Goal: Transaction & Acquisition: Purchase product/service

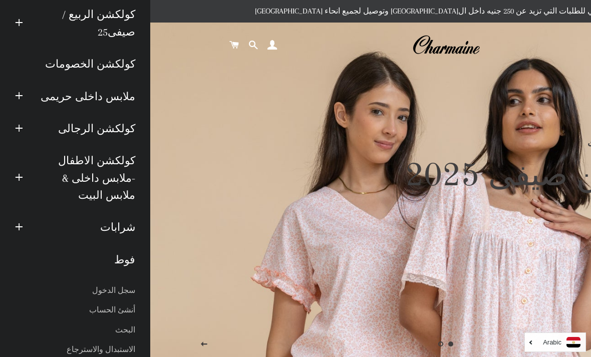
scroll to position [70, 0]
click at [20, 93] on span "button" at bounding box center [19, 96] width 8 height 13
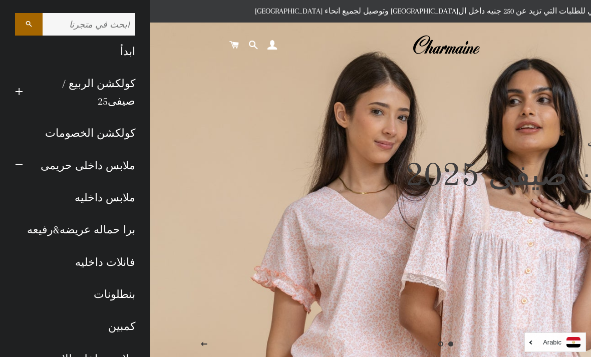
scroll to position [0, 0]
click at [92, 84] on link "كولكشن الربيع / صيفى25" at bounding box center [87, 93] width 112 height 50
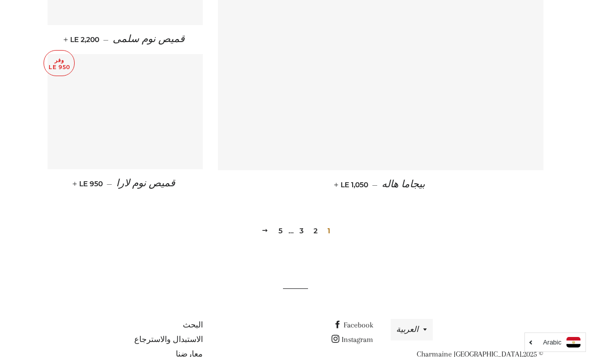
scroll to position [1386, 0]
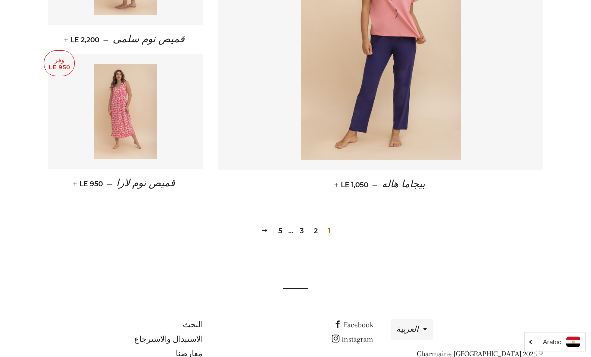
click at [316, 234] on link "2" at bounding box center [316, 231] width 12 height 15
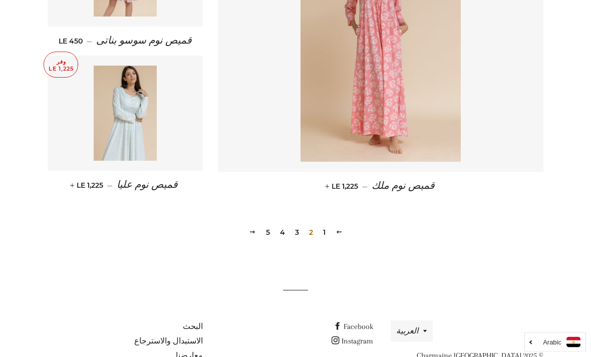
scroll to position [1386, 0]
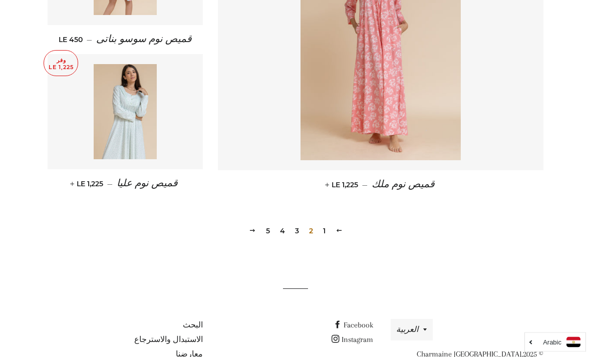
click at [297, 227] on link "3" at bounding box center [297, 231] width 12 height 15
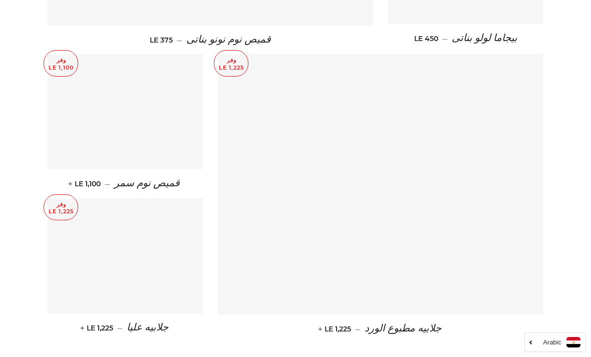
scroll to position [1240, 0]
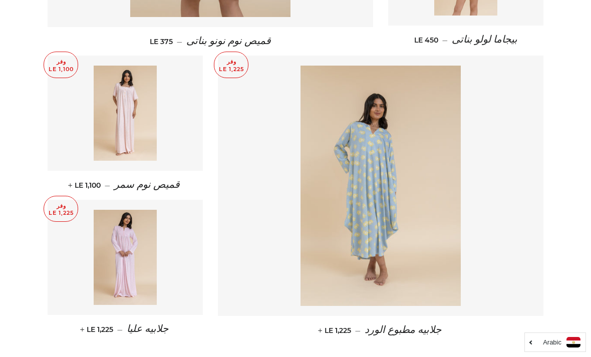
click at [182, 92] on link at bounding box center [125, 113] width 155 height 115
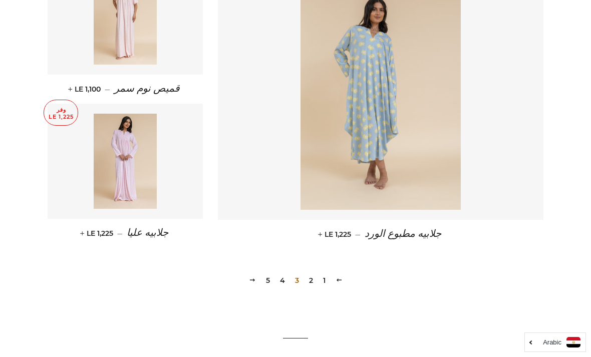
scroll to position [1337, 0]
click at [282, 282] on link "4" at bounding box center [282, 279] width 13 height 15
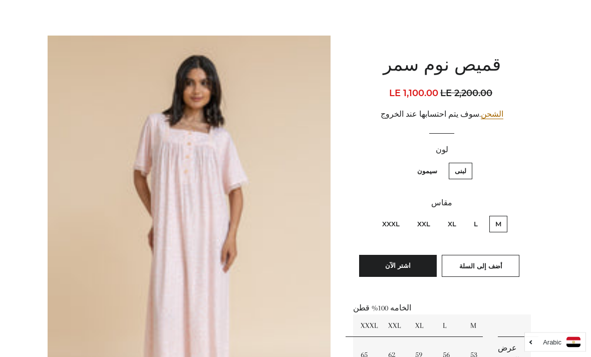
scroll to position [72, 0]
click at [426, 175] on label "سيمون" at bounding box center [427, 171] width 32 height 17
click at [440, 162] on input "سيمون" at bounding box center [440, 161] width 1 height 1
radio input "true"
click at [458, 167] on label "لبنى" at bounding box center [461, 171] width 24 height 17
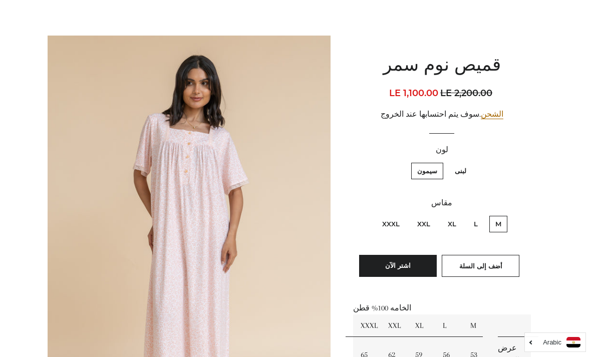
click at [469, 162] on input "لبنى" at bounding box center [469, 161] width 1 height 1
radio input "true"
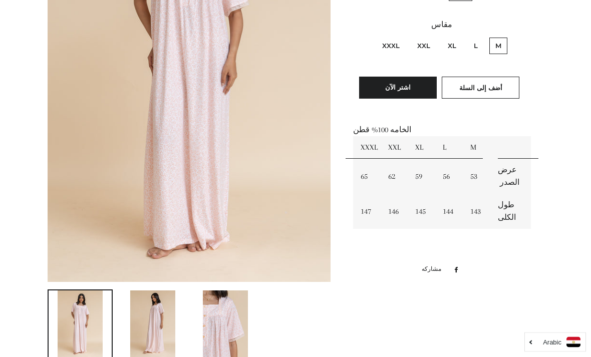
scroll to position [255, 0]
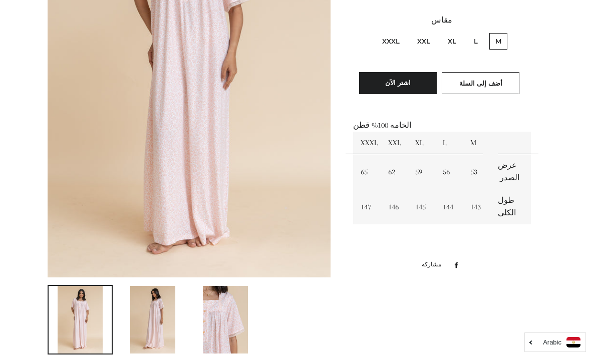
click at [166, 307] on img at bounding box center [152, 320] width 45 height 68
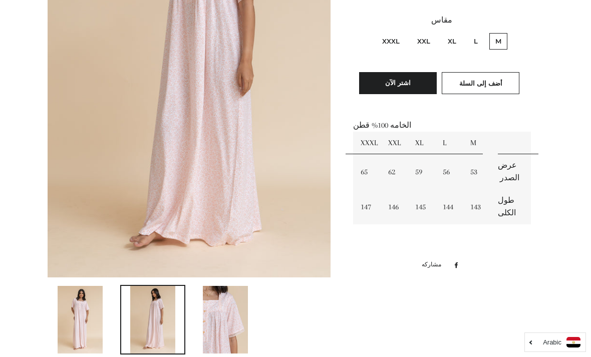
click at [215, 322] on img at bounding box center [225, 320] width 45 height 68
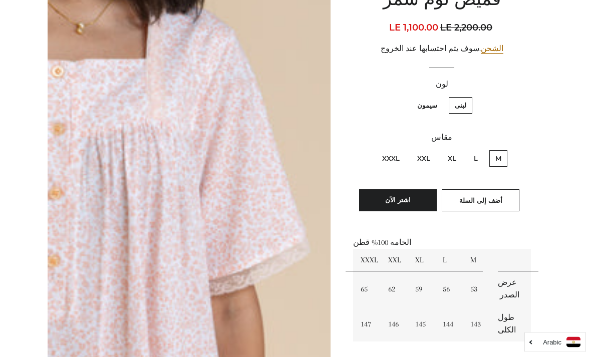
scroll to position [113, 0]
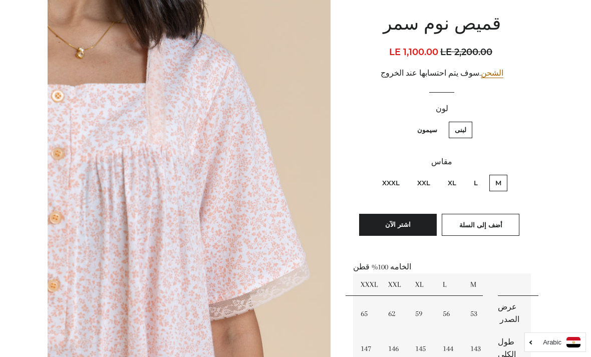
click at [421, 131] on label "سيمون" at bounding box center [427, 130] width 32 height 17
click at [440, 121] on input "سيمون" at bounding box center [440, 120] width 1 height 1
radio input "true"
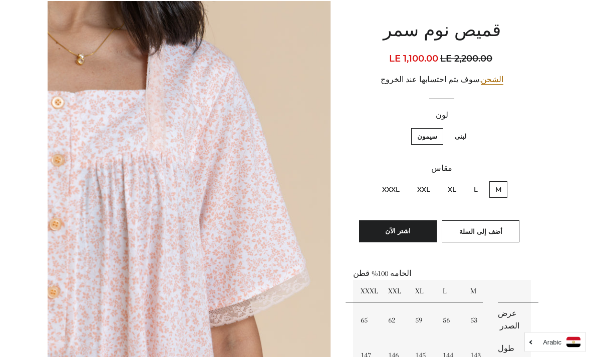
scroll to position [107, 0]
click at [459, 137] on label "لبنى" at bounding box center [461, 136] width 24 height 17
click at [469, 127] on input "لبنى" at bounding box center [469, 127] width 1 height 1
radio input "true"
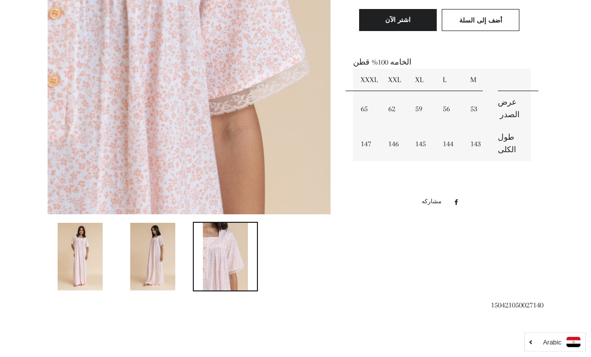
scroll to position [318, 0]
click at [164, 248] on img at bounding box center [152, 257] width 45 height 68
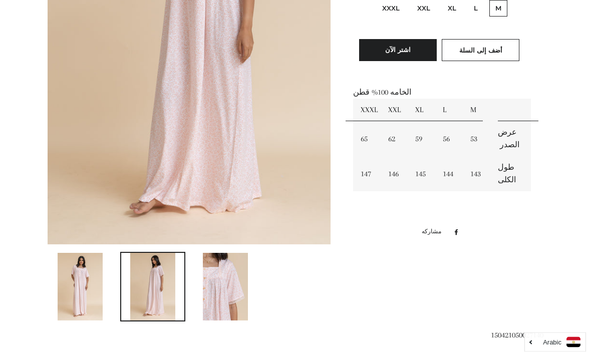
scroll to position [291, 0]
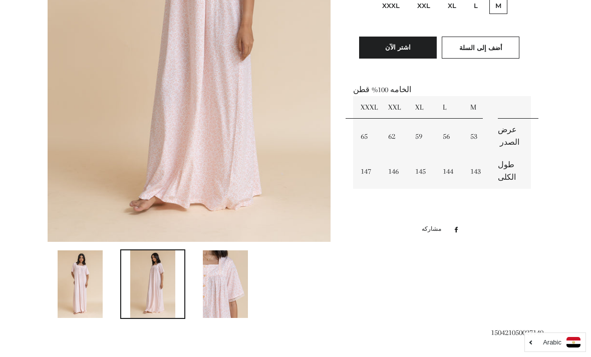
click at [87, 273] on img at bounding box center [80, 285] width 45 height 68
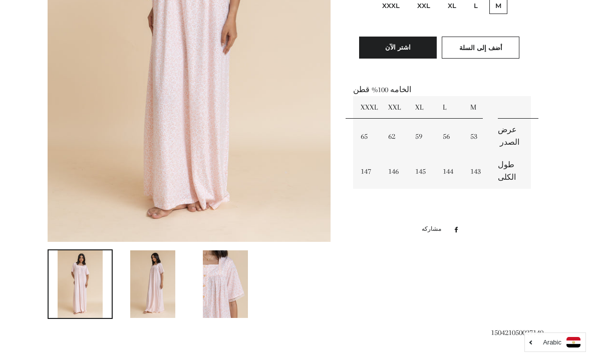
click at [213, 298] on img at bounding box center [225, 285] width 45 height 68
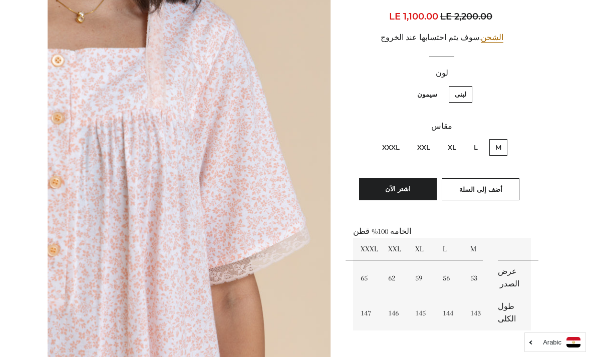
scroll to position [141, 0]
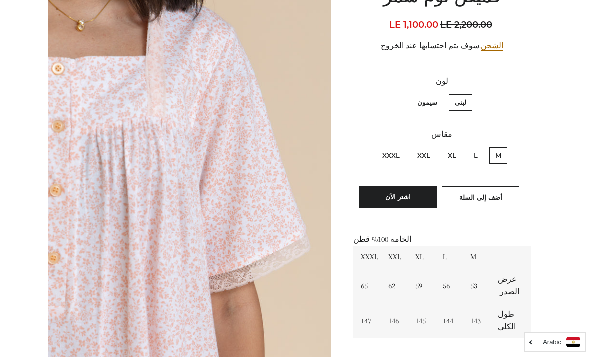
click at [427, 100] on label "سيمون" at bounding box center [427, 102] width 32 height 17
click at [440, 93] on input "سيمون" at bounding box center [440, 93] width 1 height 1
radio input "true"
click at [429, 103] on label "سيمون" at bounding box center [427, 102] width 32 height 17
click at [440, 93] on input "سيمون" at bounding box center [440, 93] width 1 height 1
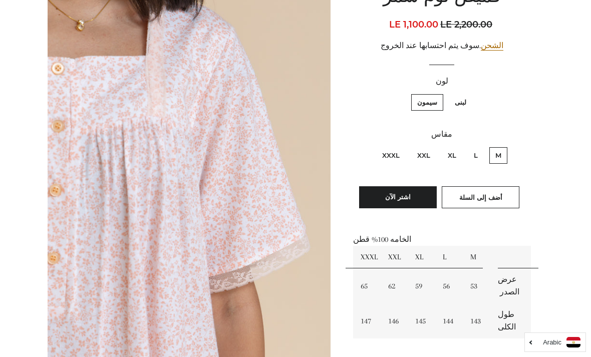
click at [450, 95] on label "لبنى" at bounding box center [461, 102] width 24 height 17
click at [469, 93] on input "لبنى" at bounding box center [469, 93] width 1 height 1
radio input "true"
click at [424, 107] on label "سيمون" at bounding box center [427, 102] width 32 height 17
click at [440, 93] on input "سيمون" at bounding box center [440, 93] width 1 height 1
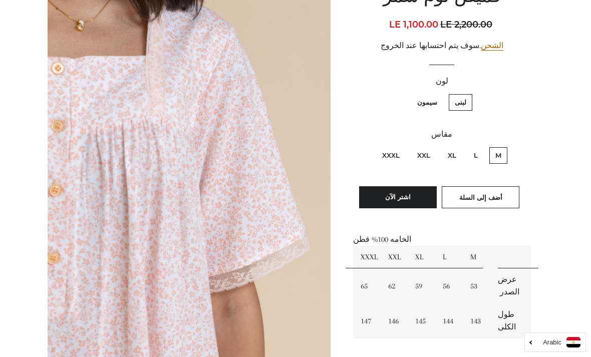
radio input "true"
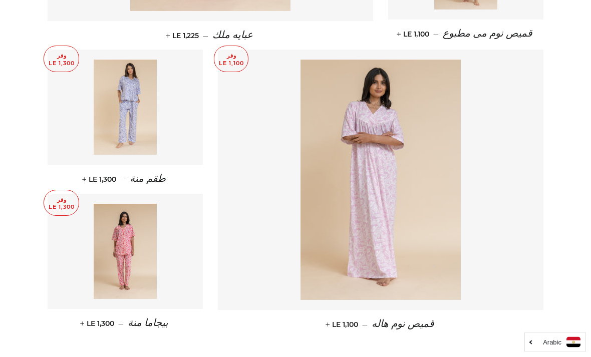
scroll to position [1247, 0]
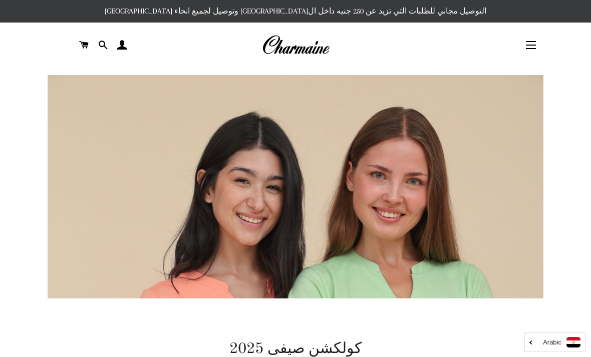
click at [530, 42] on span "button" at bounding box center [531, 41] width 10 height 1
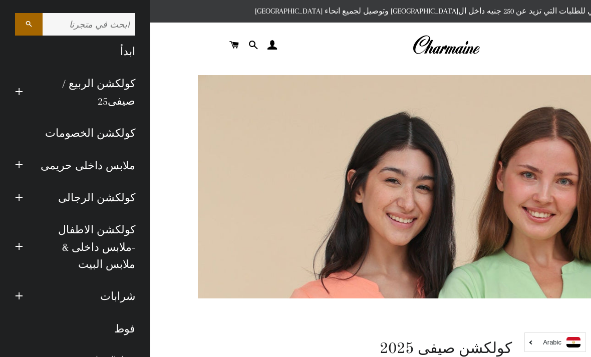
click at [111, 163] on link "ملابس داخلى حريمى" at bounding box center [87, 166] width 112 height 32
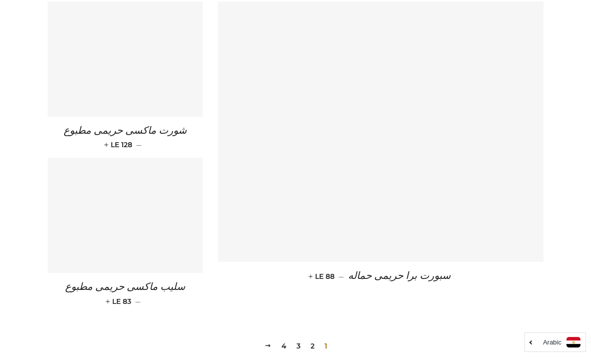
scroll to position [1427, 0]
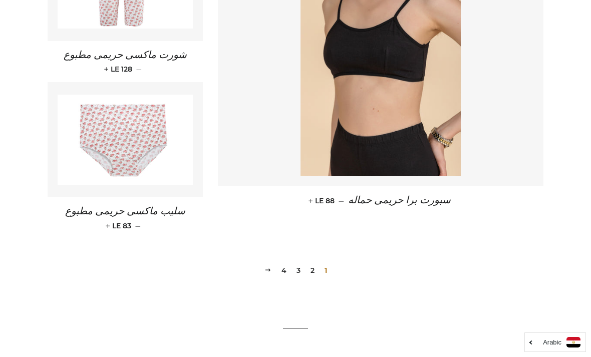
click at [314, 263] on link "2" at bounding box center [313, 270] width 12 height 15
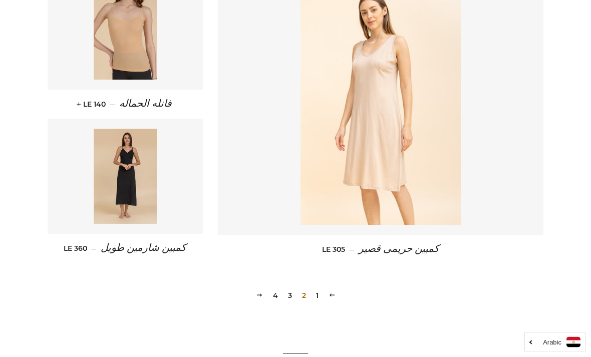
scroll to position [1450, 0]
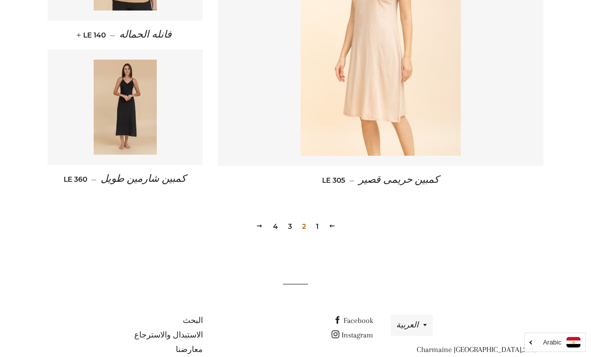
click at [286, 220] on link "3" at bounding box center [290, 226] width 12 height 15
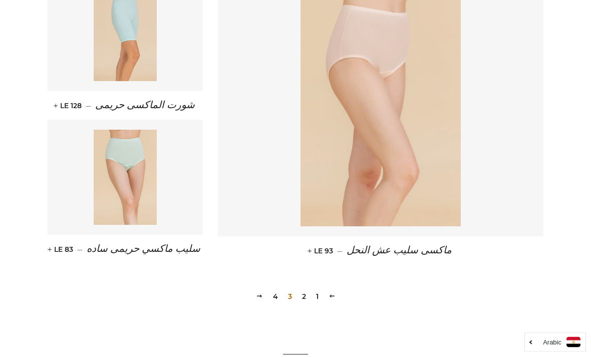
scroll to position [1427, 0]
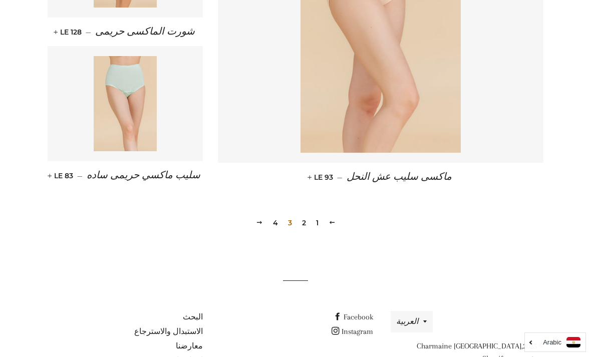
click at [276, 223] on link "4" at bounding box center [275, 222] width 13 height 15
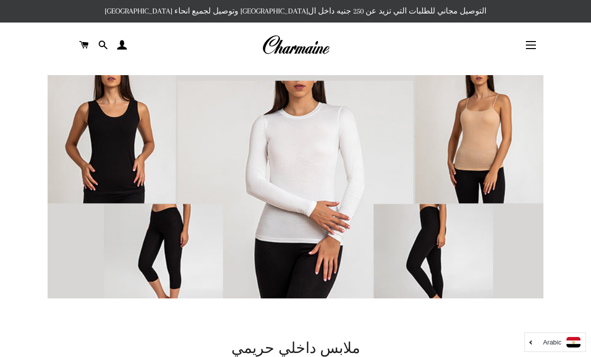
click at [525, 46] on button "التنقل في الموقع" at bounding box center [531, 45] width 25 height 25
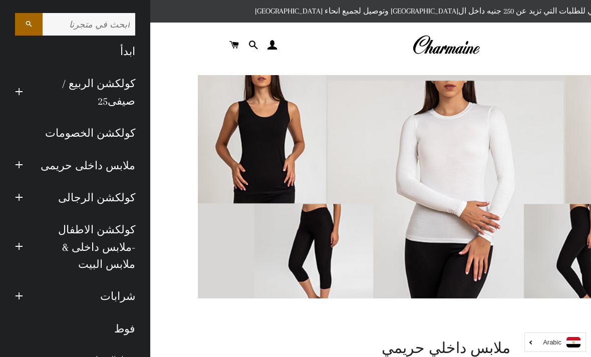
click at [22, 164] on span "button" at bounding box center [19, 165] width 8 height 13
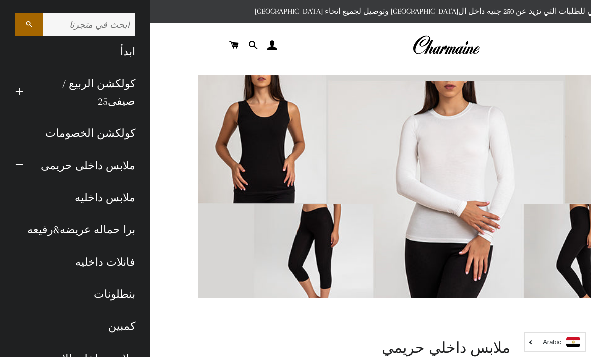
click at [36, 132] on link "كولكشن الخصومات" at bounding box center [75, 133] width 135 height 32
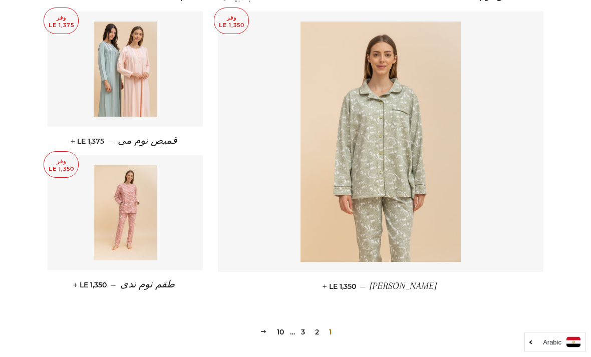
scroll to position [1310, 0]
click at [315, 325] on link "2" at bounding box center [317, 332] width 12 height 15
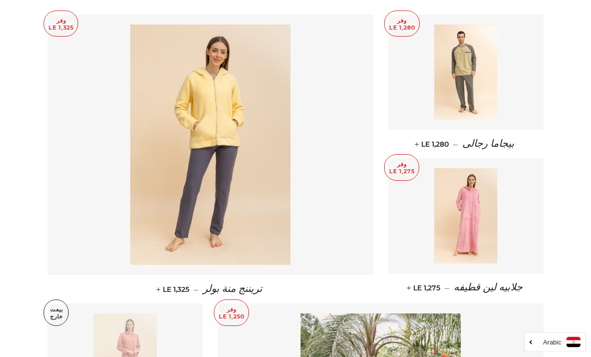
scroll to position [414, 0]
click at [437, 193] on img at bounding box center [466, 215] width 64 height 95
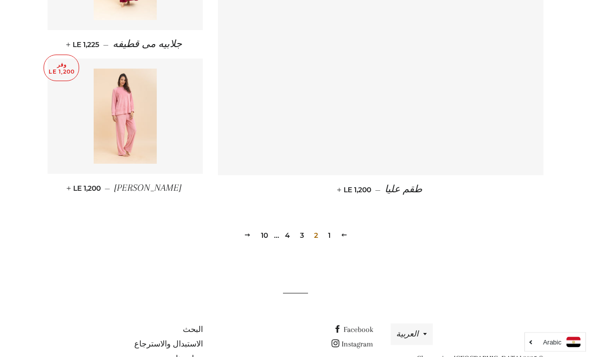
scroll to position [1418, 0]
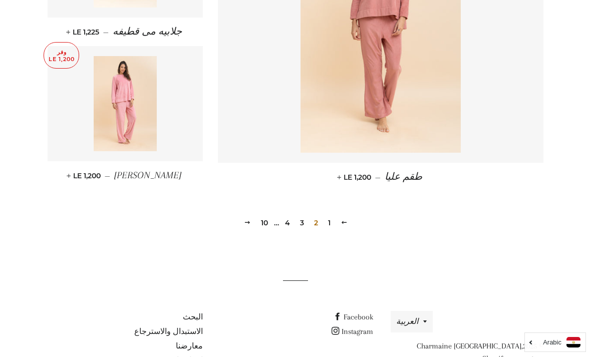
click at [302, 223] on link "3" at bounding box center [302, 222] width 12 height 15
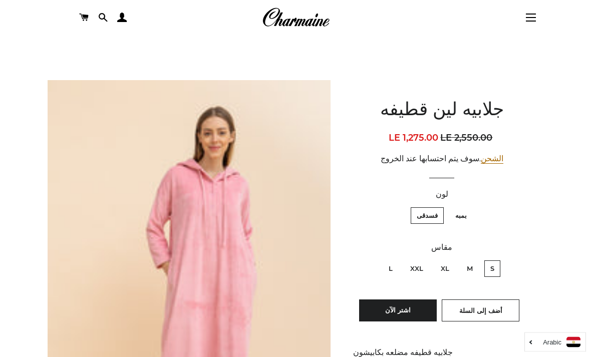
scroll to position [28, 0]
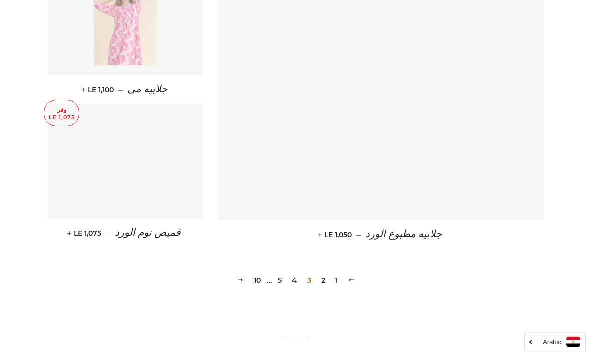
scroll to position [1405, 0]
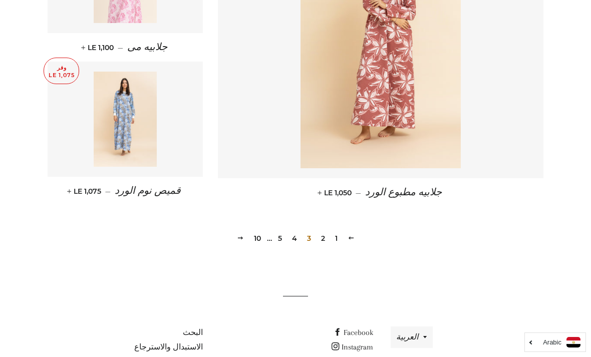
click at [291, 231] on link "4" at bounding box center [294, 238] width 13 height 15
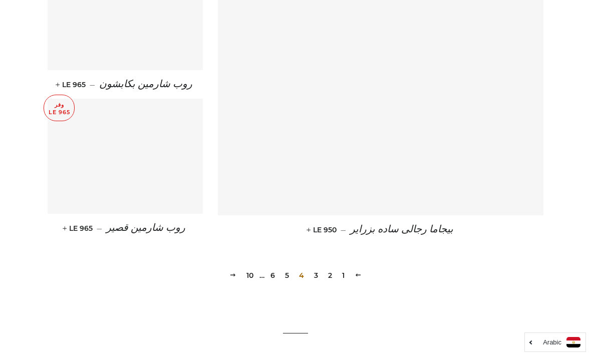
scroll to position [1405, 0]
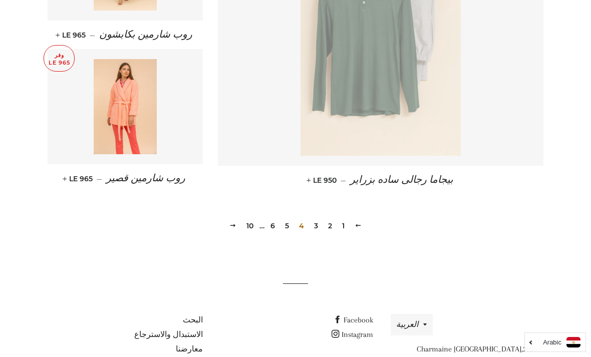
click at [287, 223] on link "5" at bounding box center [287, 225] width 12 height 15
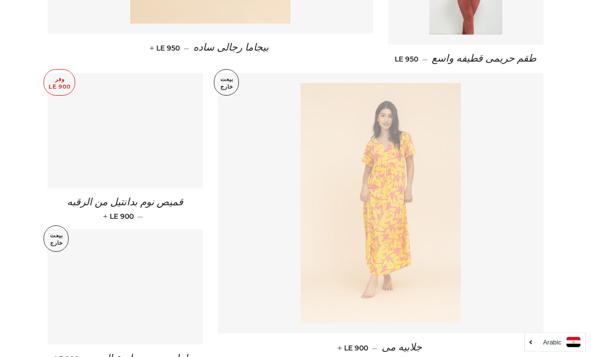
scroll to position [655, 0]
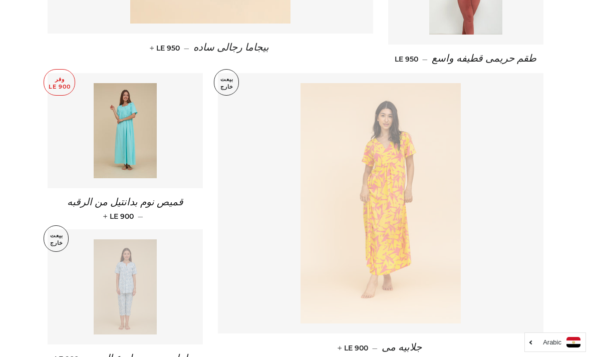
click at [154, 104] on img at bounding box center [126, 130] width 64 height 95
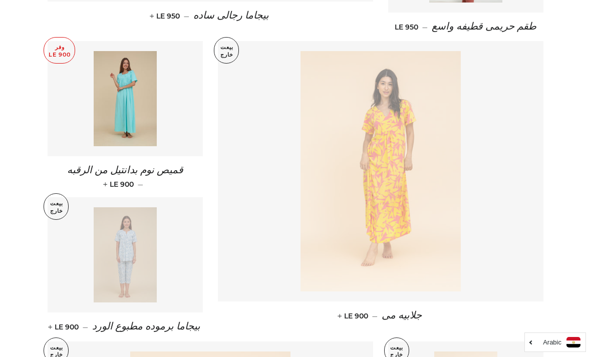
click at [357, 97] on img at bounding box center [381, 171] width 160 height 241
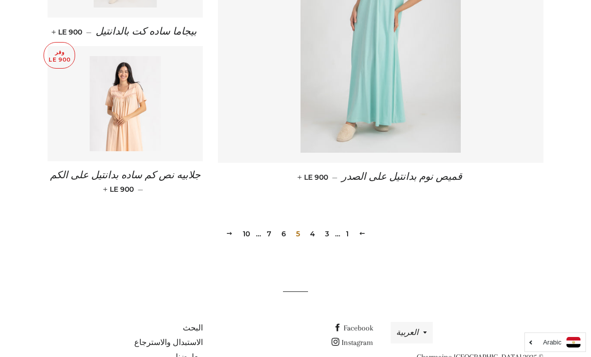
scroll to position [1414, 0]
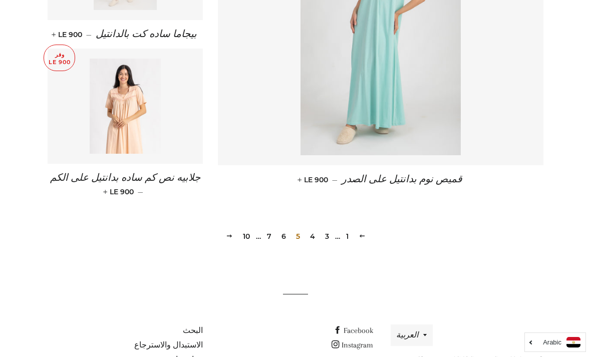
click at [287, 229] on link "6" at bounding box center [284, 236] width 13 height 15
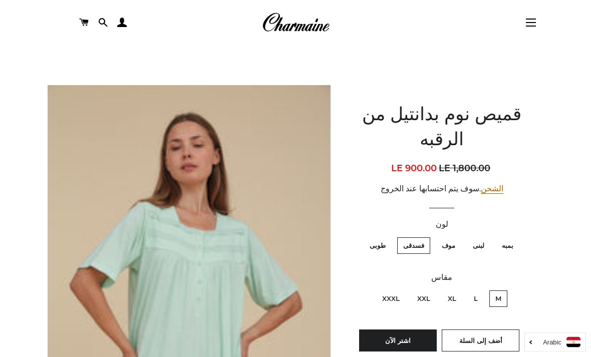
scroll to position [23, 0]
click at [379, 238] on label "طوبى" at bounding box center [378, 246] width 28 height 17
click at [388, 236] on input "طوبى" at bounding box center [388, 236] width 1 height 1
radio input "true"
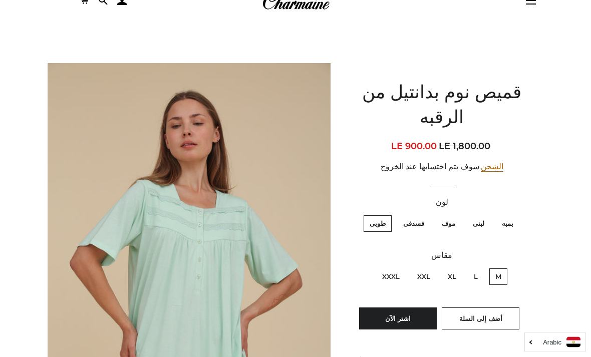
scroll to position [45, 0]
click at [501, 215] on label "بمبه" at bounding box center [508, 223] width 24 height 17
click at [516, 214] on input "بمبه" at bounding box center [516, 214] width 1 height 1
radio input "true"
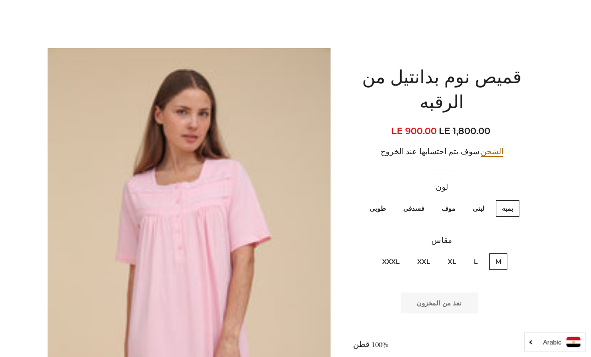
scroll to position [63, 0]
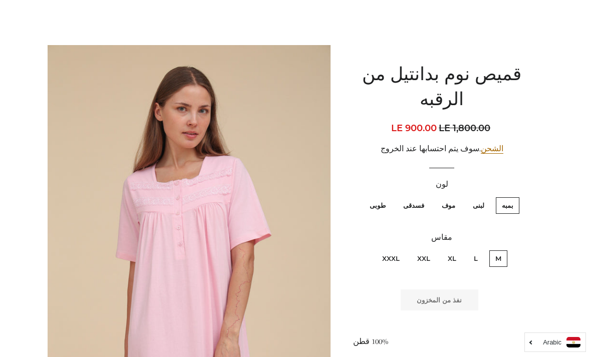
click at [474, 197] on label "لبنى" at bounding box center [479, 205] width 24 height 17
click at [487, 196] on input "لبنى" at bounding box center [487, 196] width 1 height 1
radio input "true"
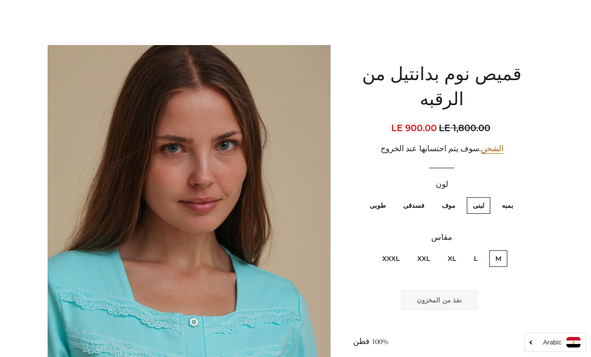
click at [443, 197] on label "موف" at bounding box center [449, 205] width 26 height 17
click at [458, 196] on input "موف" at bounding box center [458, 196] width 1 height 1
radio input "true"
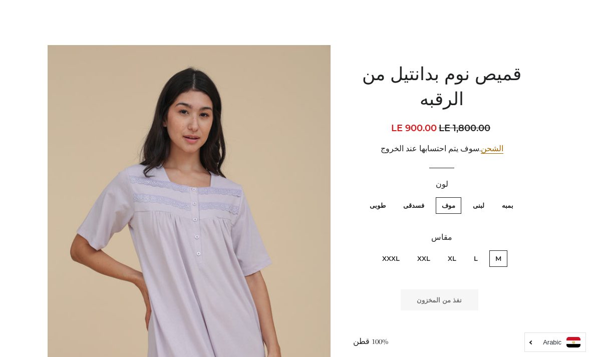
click at [413, 197] on label "فسدقى" at bounding box center [413, 205] width 33 height 17
click at [427, 196] on input "فسدقى" at bounding box center [427, 196] width 1 height 1
radio input "true"
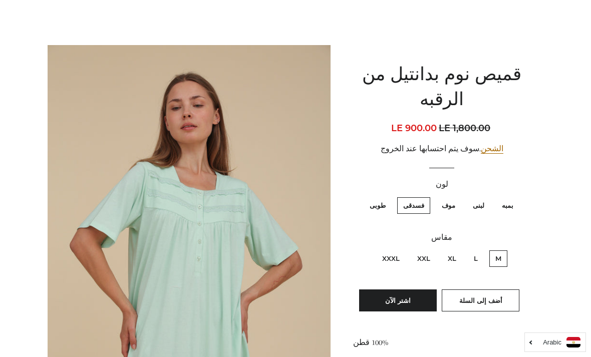
click at [373, 197] on label "طوبى" at bounding box center [378, 205] width 28 height 17
click at [388, 196] on input "طوبى" at bounding box center [388, 196] width 1 height 1
radio input "true"
click at [380, 197] on label "طوبى" at bounding box center [378, 205] width 28 height 17
click at [388, 196] on input "طوبى" at bounding box center [388, 196] width 1 height 1
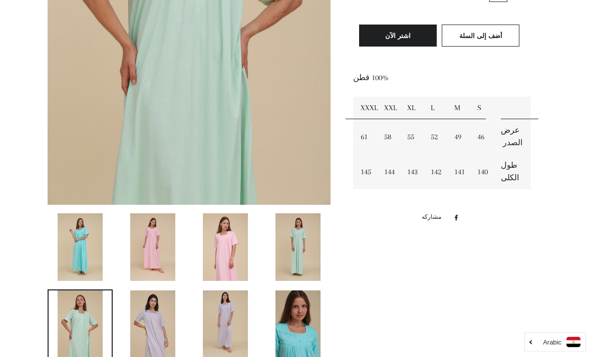
click at [308, 242] on img at bounding box center [298, 248] width 45 height 68
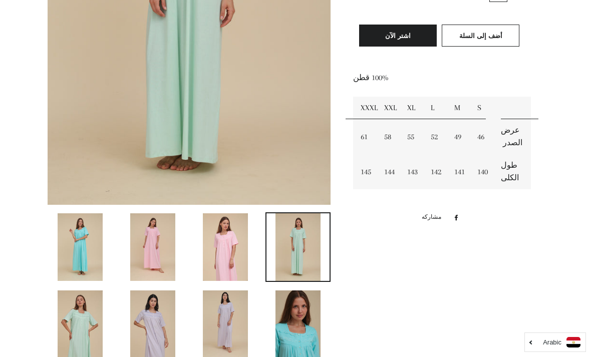
click at [302, 236] on img at bounding box center [298, 247] width 45 height 68
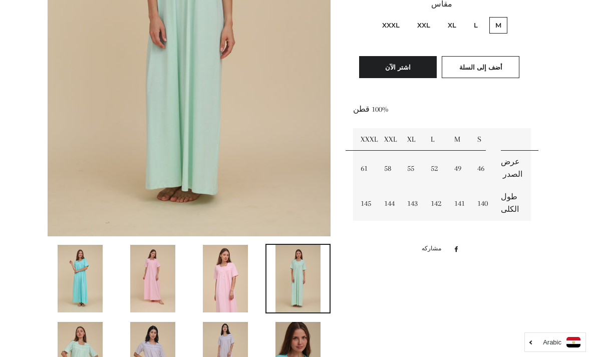
scroll to position [297, 0]
click at [236, 256] on img at bounding box center [225, 279] width 45 height 68
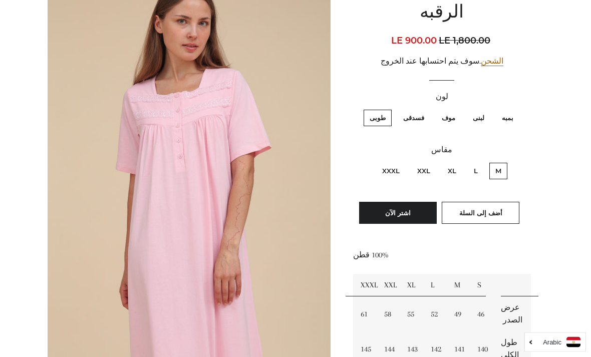
scroll to position [149, 0]
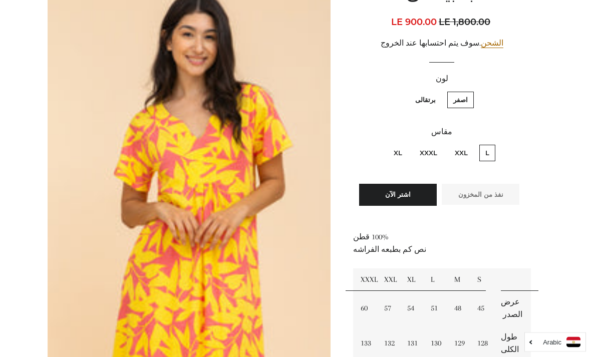
scroll to position [148, 0]
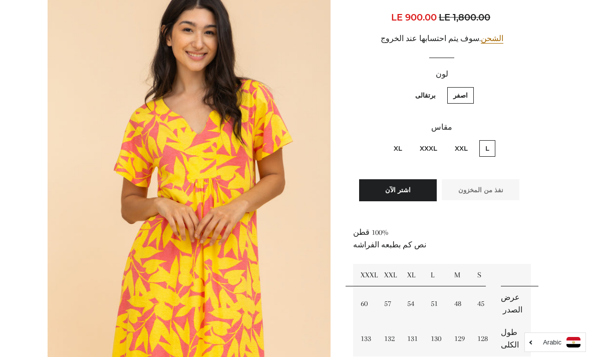
click at [421, 92] on label "برتقالى" at bounding box center [425, 95] width 33 height 17
click at [438, 86] on input "برتقالى" at bounding box center [438, 86] width 1 height 1
radio input "true"
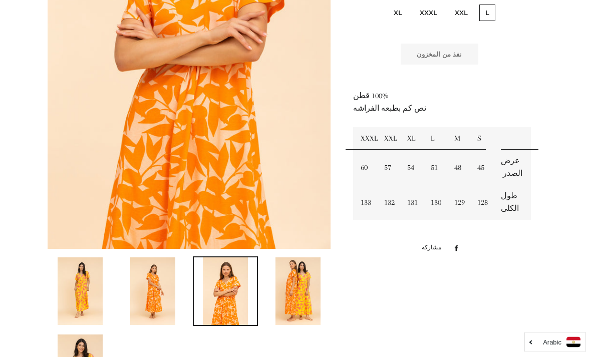
scroll to position [408, 0]
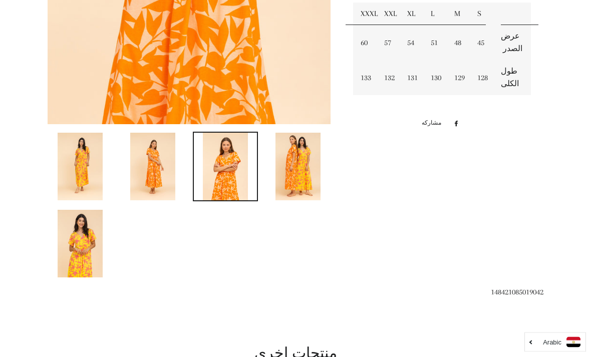
click at [295, 144] on img at bounding box center [298, 167] width 45 height 68
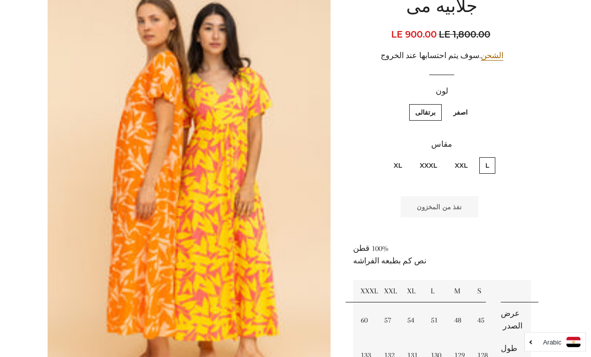
scroll to position [128, 0]
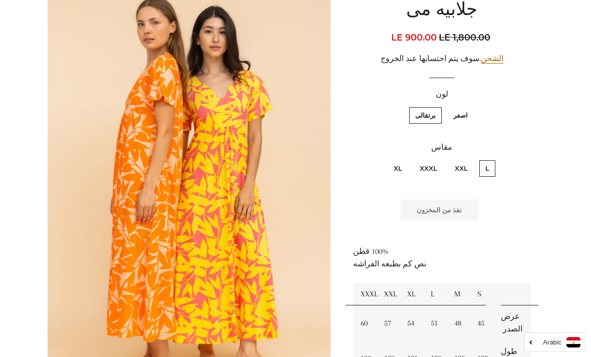
click at [426, 110] on label "برتقالى" at bounding box center [425, 115] width 33 height 17
click at [438, 106] on input "برتقالى" at bounding box center [438, 106] width 1 height 1
click at [461, 113] on label "اصفر" at bounding box center [460, 115] width 27 height 17
click at [471, 106] on input "اصفر" at bounding box center [471, 106] width 1 height 1
radio input "true"
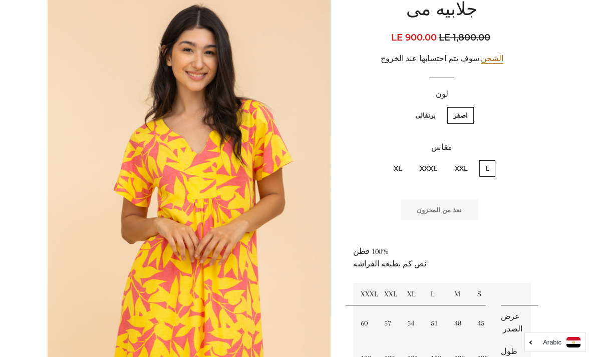
click at [440, 115] on label "برتقالى" at bounding box center [425, 115] width 33 height 17
click at [439, 106] on input "برتقالى" at bounding box center [438, 106] width 1 height 1
radio input "true"
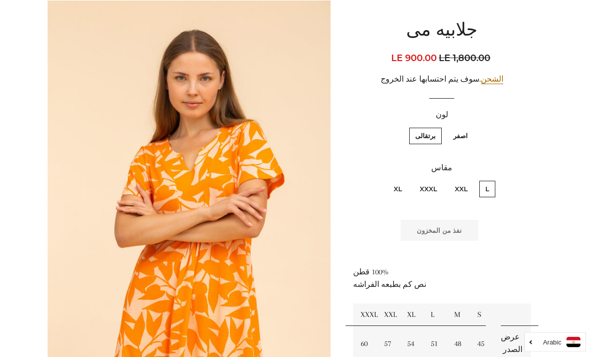
scroll to position [102, 0]
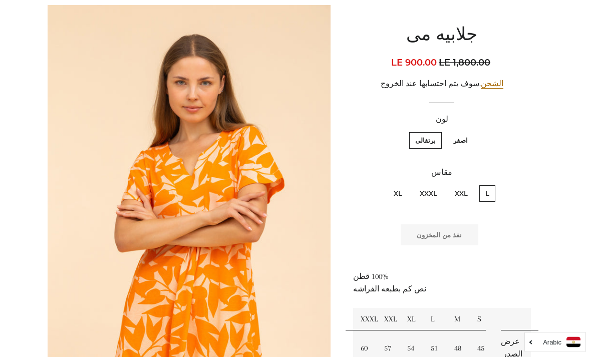
click at [302, 28] on img at bounding box center [189, 218] width 283 height 424
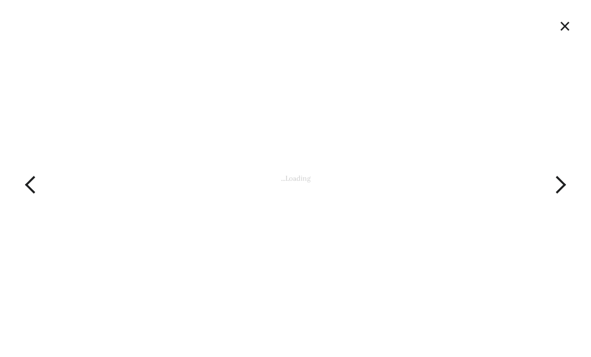
scroll to position [103, 0]
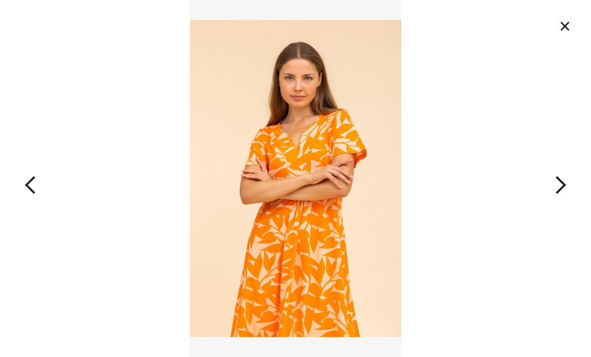
click at [38, 171] on button "button" at bounding box center [59, 178] width 118 height 357
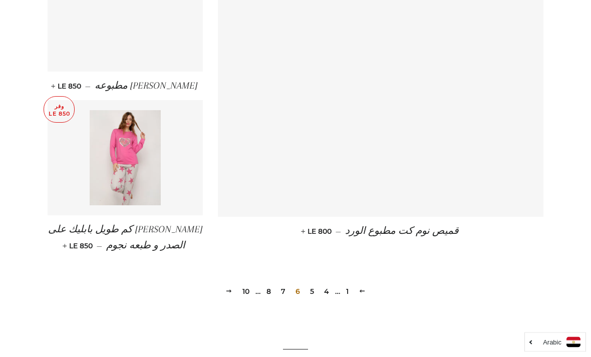
scroll to position [1398, 0]
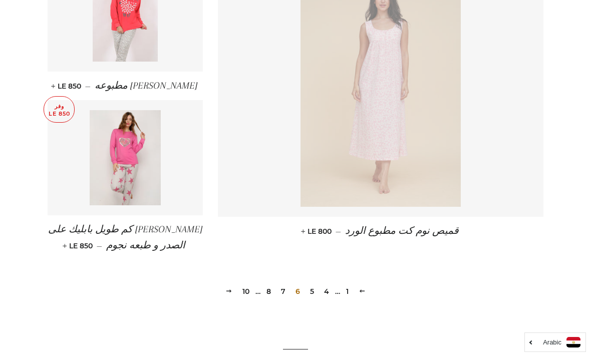
click at [284, 284] on link "7" at bounding box center [283, 291] width 13 height 15
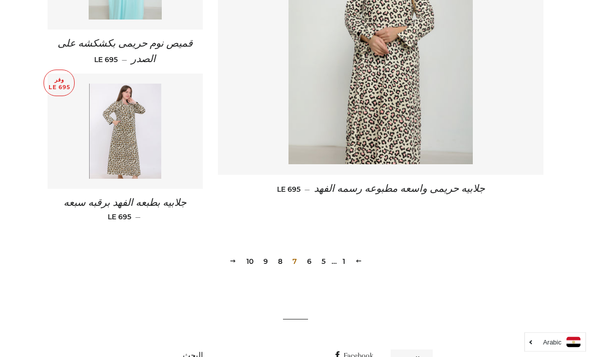
scroll to position [1405, 0]
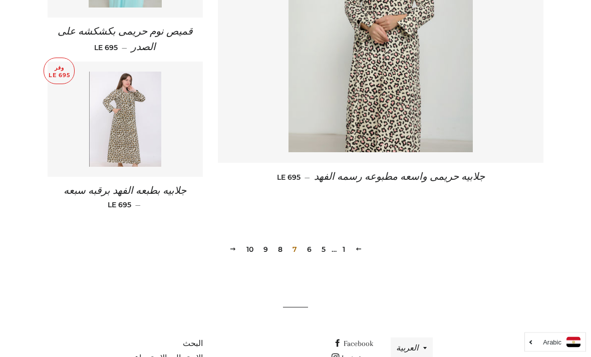
click at [270, 243] on link "9" at bounding box center [266, 250] width 13 height 15
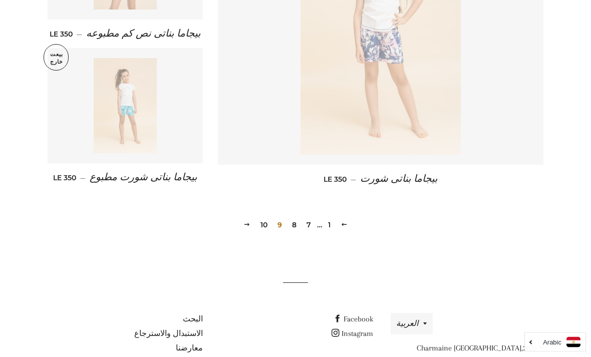
scroll to position [1432, 0]
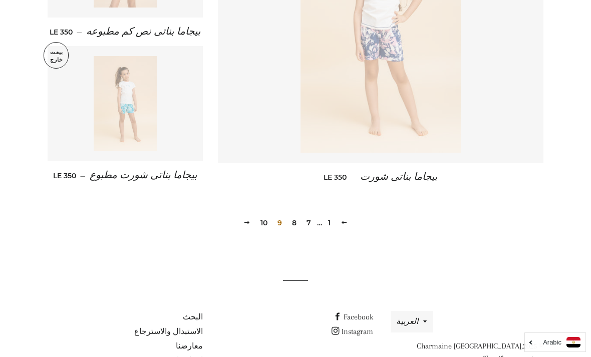
click at [267, 230] on link "10" at bounding box center [264, 222] width 15 height 15
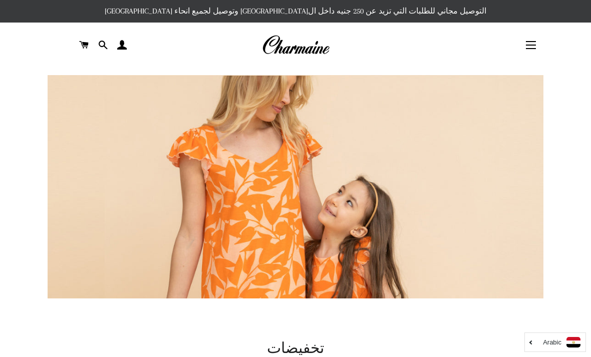
click at [528, 42] on button "التنقل في الموقع" at bounding box center [531, 45] width 25 height 25
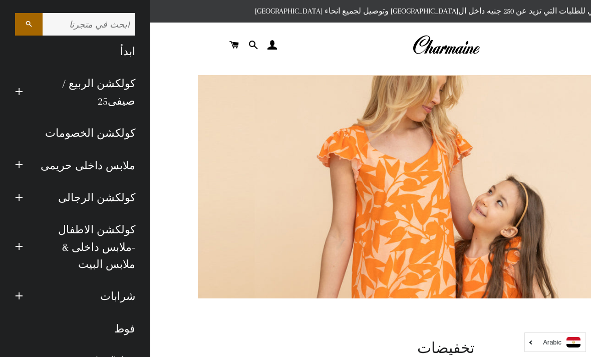
click at [35, 245] on link "كولكشن الاطفال -ملابس داخلى & ملابس البيت" at bounding box center [87, 247] width 112 height 67
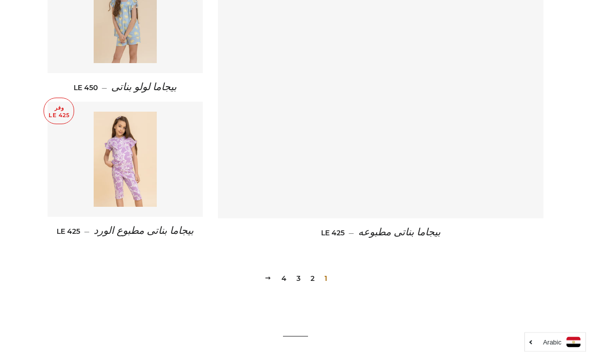
scroll to position [1405, 0]
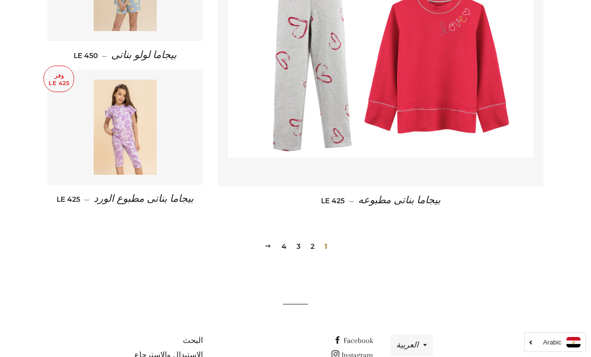
click at [311, 239] on link "2" at bounding box center [313, 246] width 12 height 15
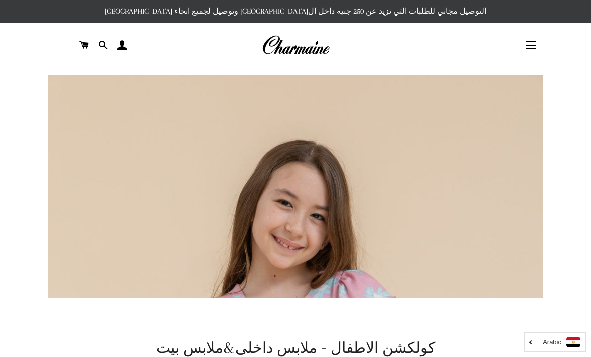
click at [532, 48] on button "التنقل في الموقع" at bounding box center [531, 45] width 25 height 25
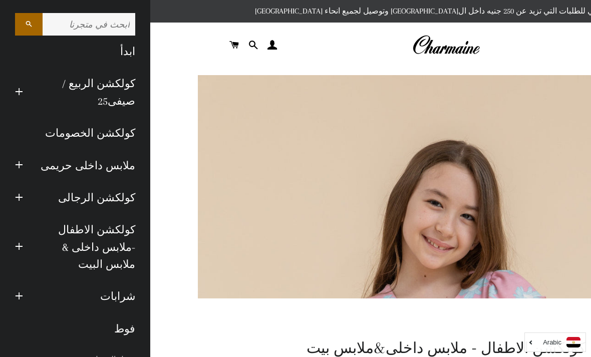
click at [126, 313] on link "فوط" at bounding box center [75, 329] width 135 height 32
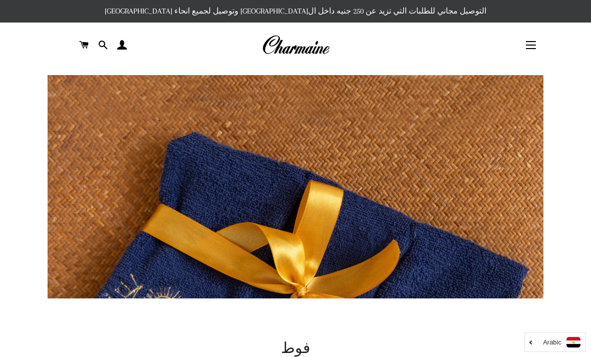
click at [522, 50] on button "التنقل في الموقع" at bounding box center [531, 45] width 25 height 25
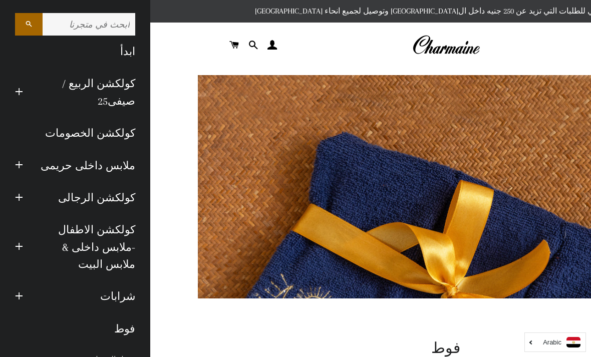
scroll to position [13, 0]
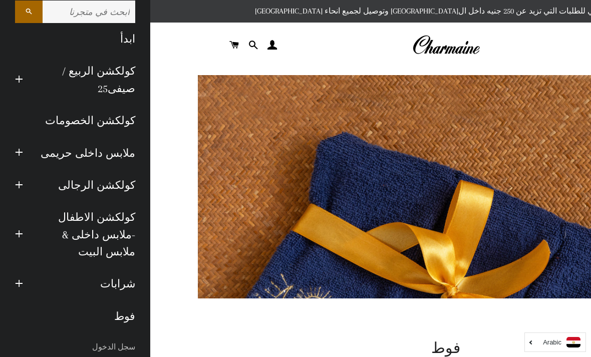
click at [91, 268] on link "شرابات" at bounding box center [87, 284] width 112 height 32
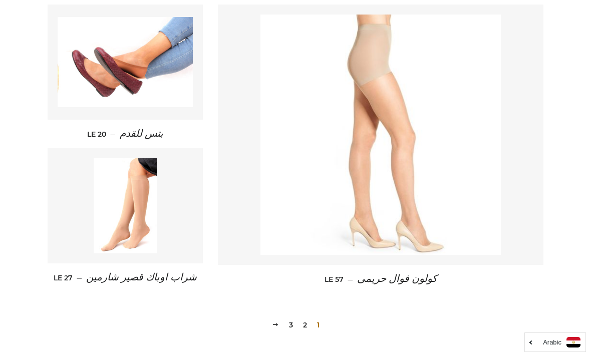
scroll to position [1416, 0]
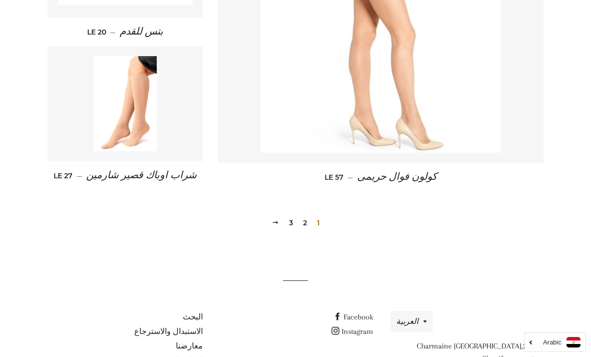
click at [304, 222] on link "2" at bounding box center [305, 222] width 12 height 15
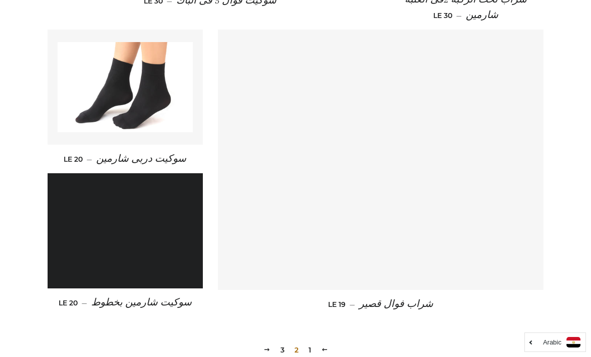
scroll to position [1427, 0]
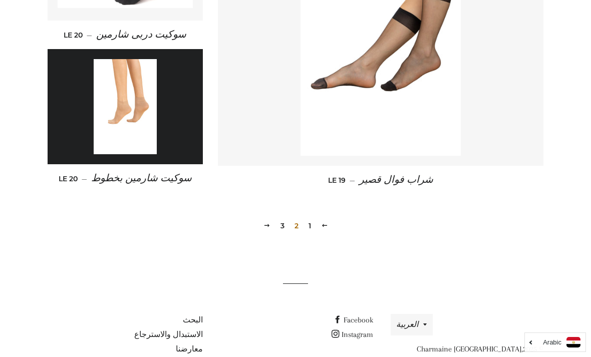
click at [283, 226] on link "3" at bounding box center [283, 225] width 12 height 15
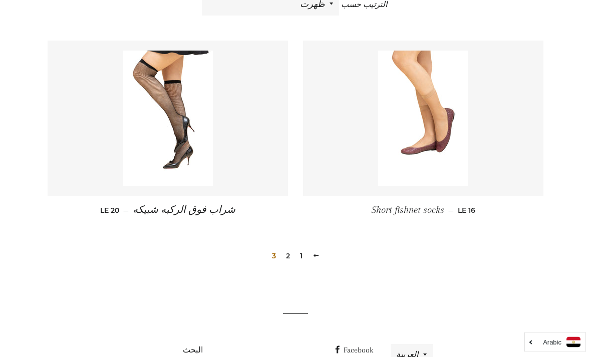
scroll to position [443, 0]
